Goal: Task Accomplishment & Management: Use online tool/utility

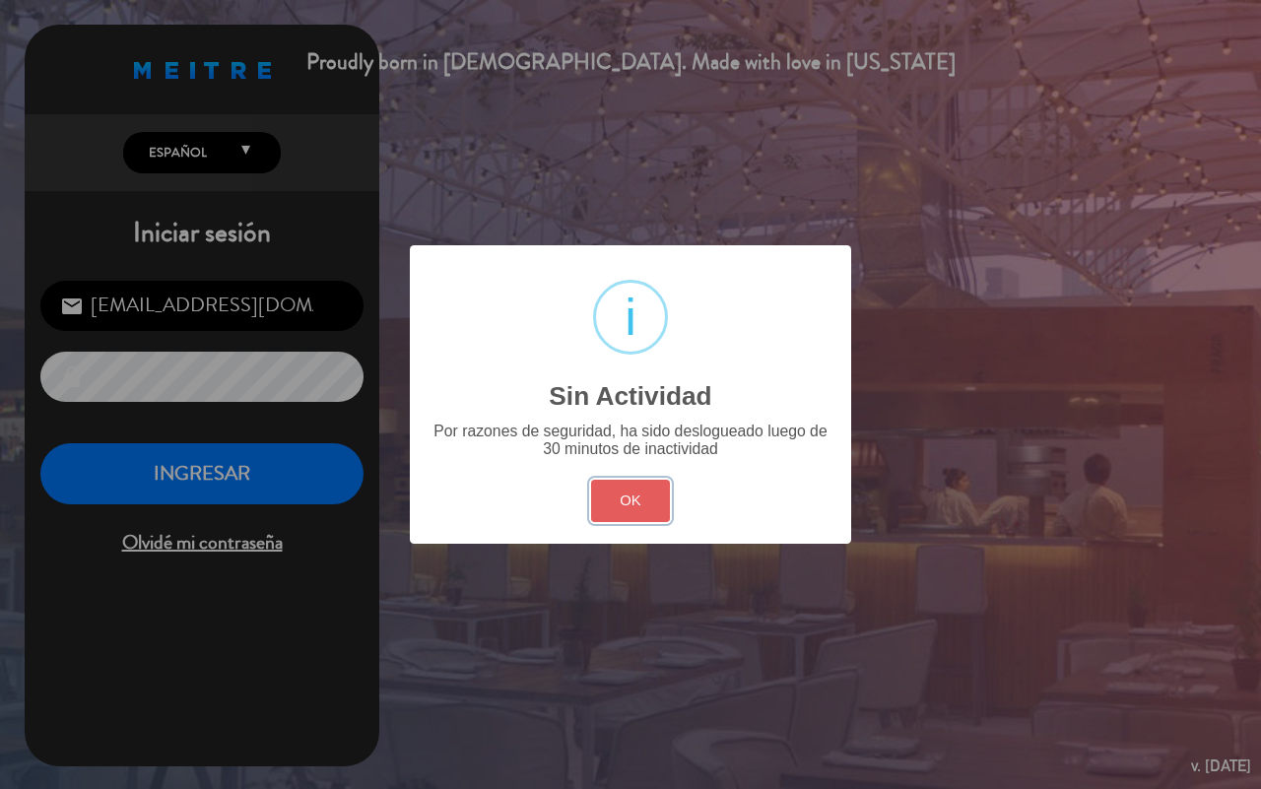
click at [630, 498] on button "OK" at bounding box center [631, 501] width 80 height 42
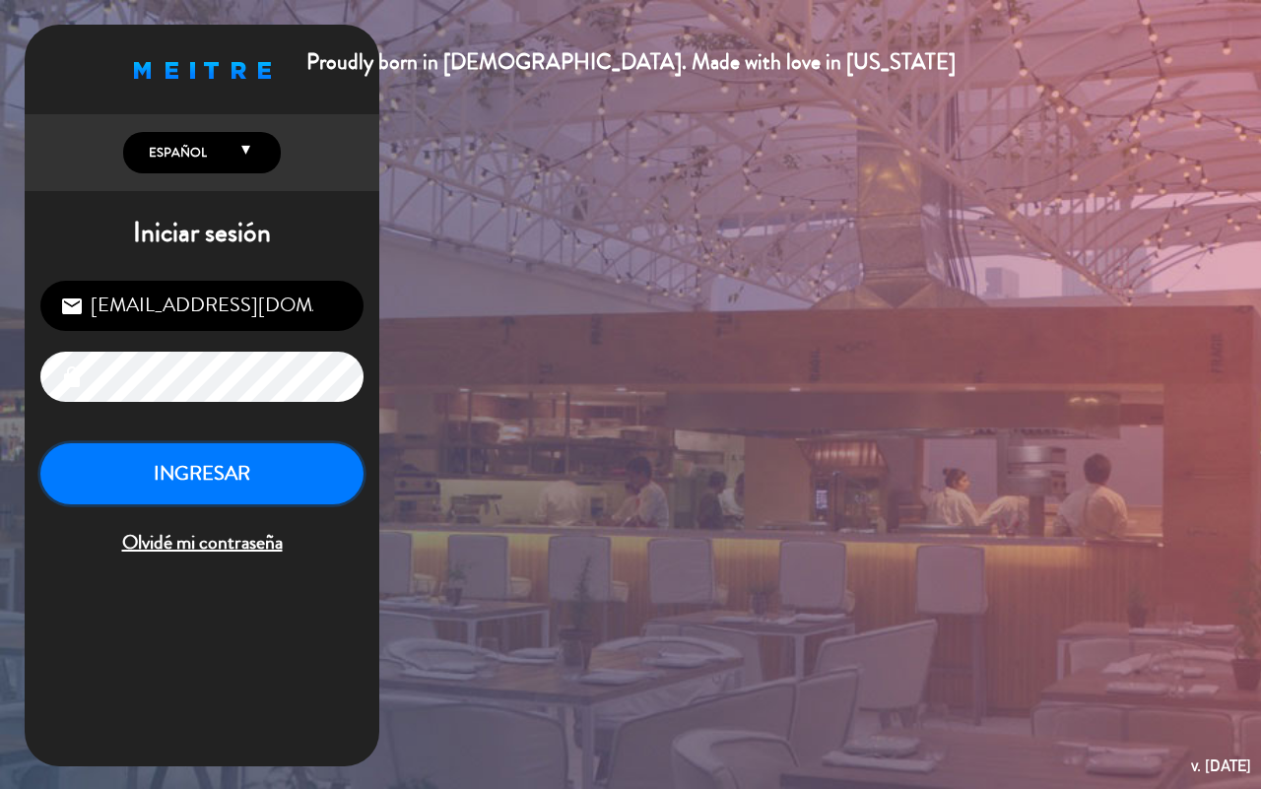
click at [251, 493] on button "INGRESAR" at bounding box center [201, 474] width 323 height 62
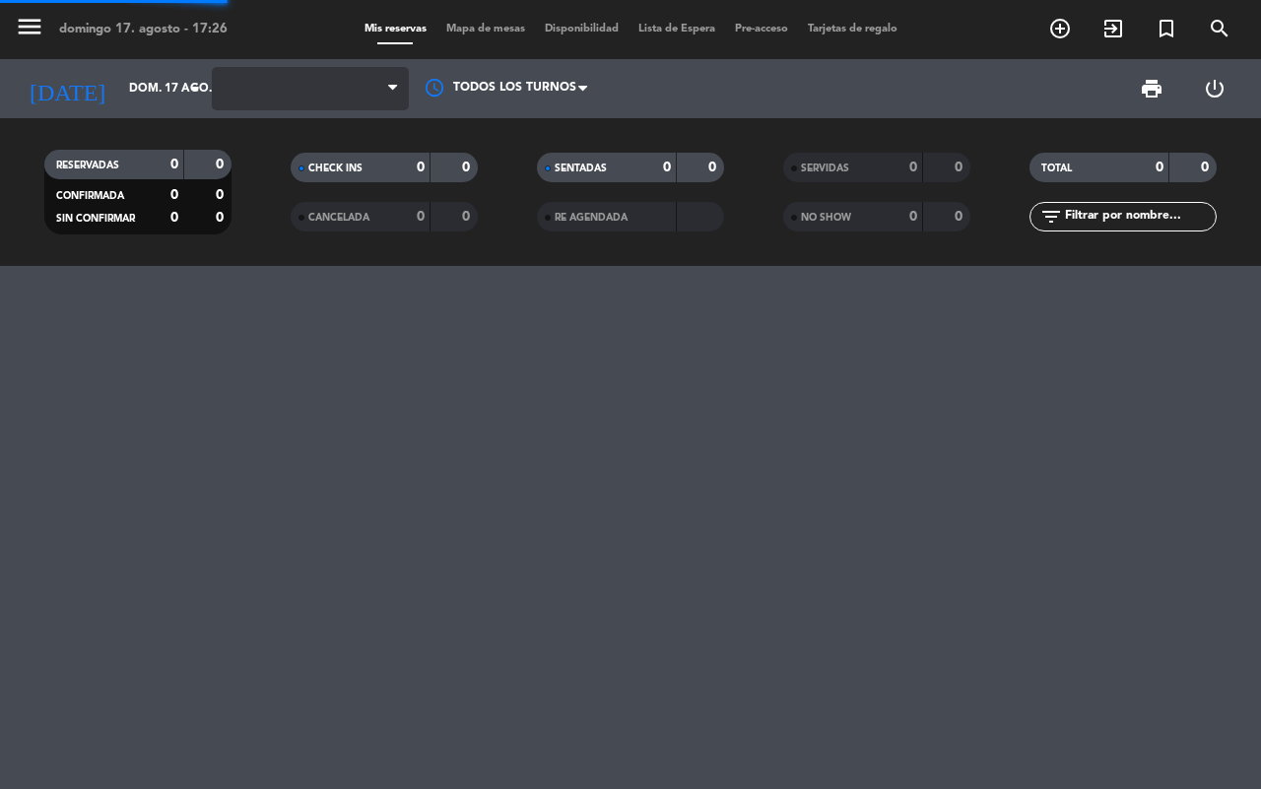
click at [292, 91] on span at bounding box center [310, 88] width 197 height 43
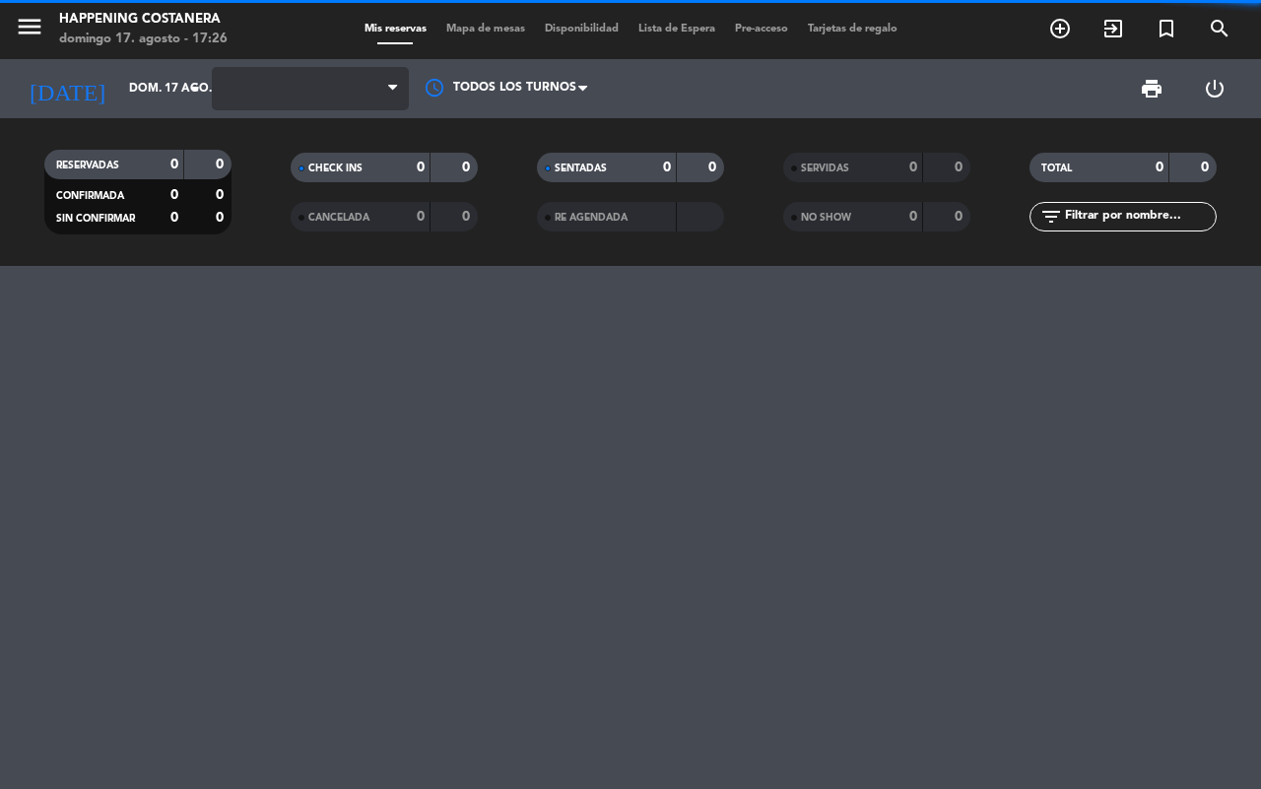
click at [351, 81] on span at bounding box center [310, 88] width 197 height 43
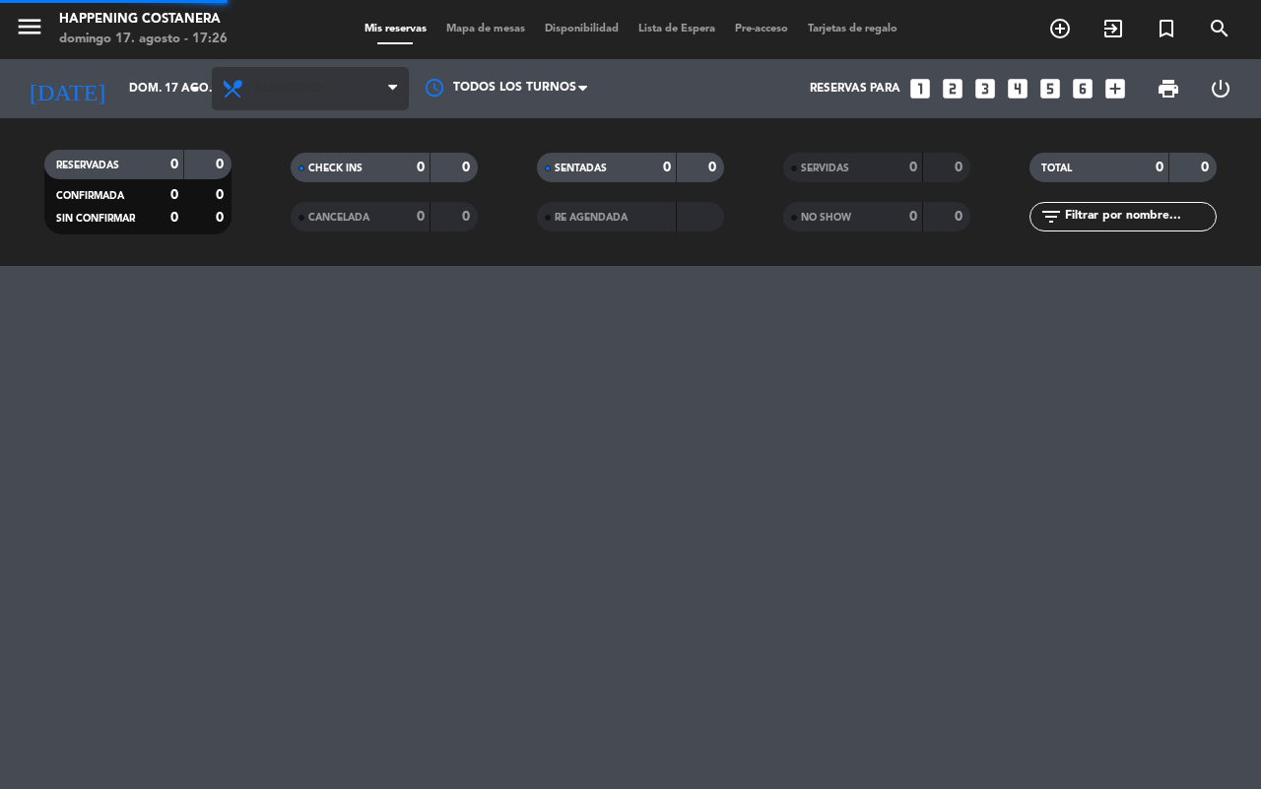
click at [357, 81] on span "Almuerzo" at bounding box center [310, 88] width 197 height 43
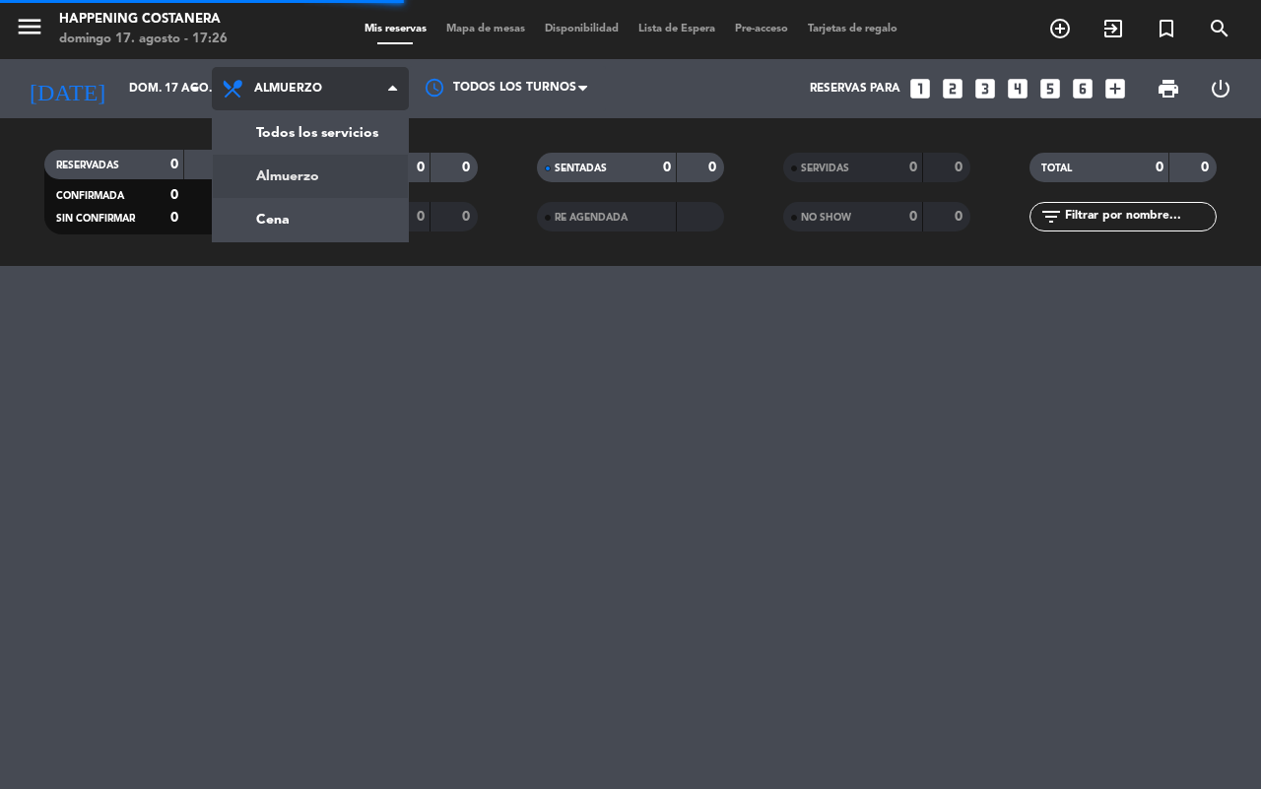
click at [322, 204] on div "menu Happening Costanera [PERSON_NAME] 17. [PERSON_NAME] - 17:26 Mis reservas M…" at bounding box center [630, 133] width 1261 height 266
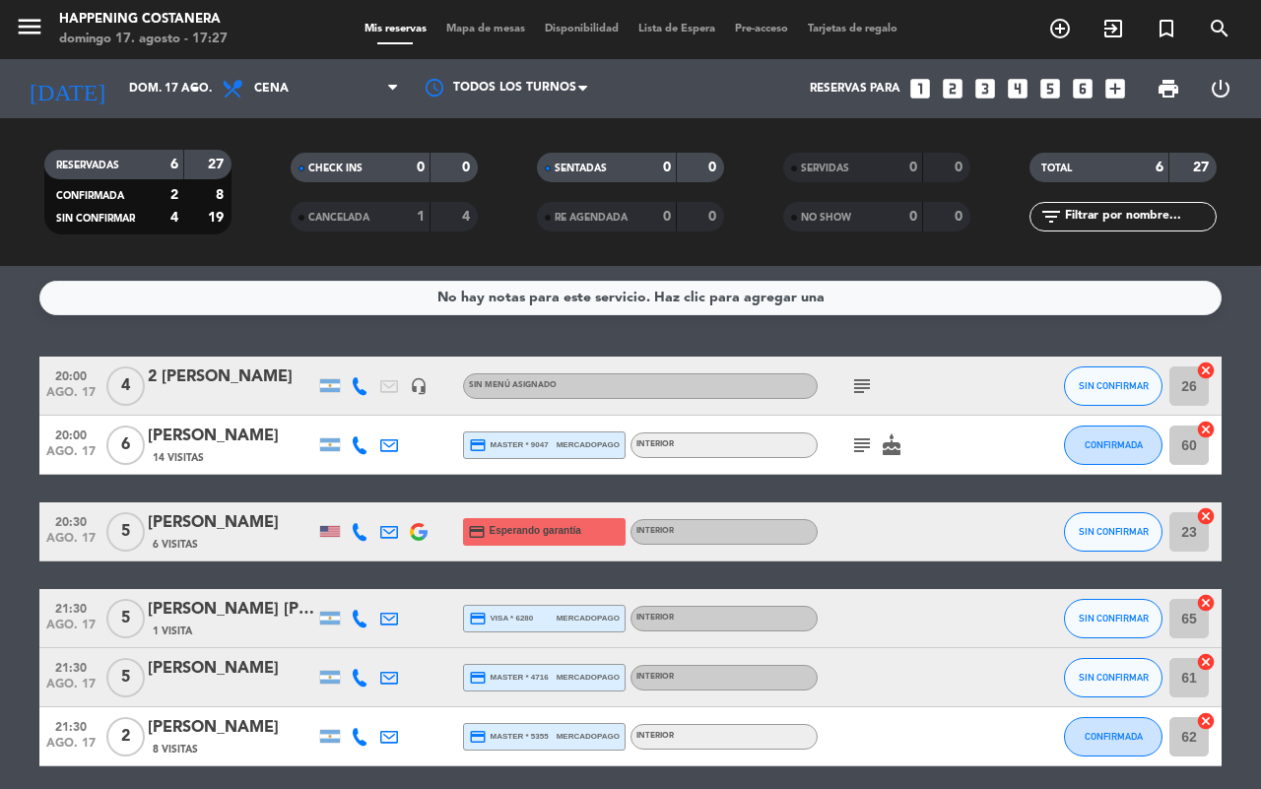
click at [474, 32] on span "Mapa de mesas" at bounding box center [485, 29] width 99 height 11
